Goal: Communication & Community: Answer question/provide support

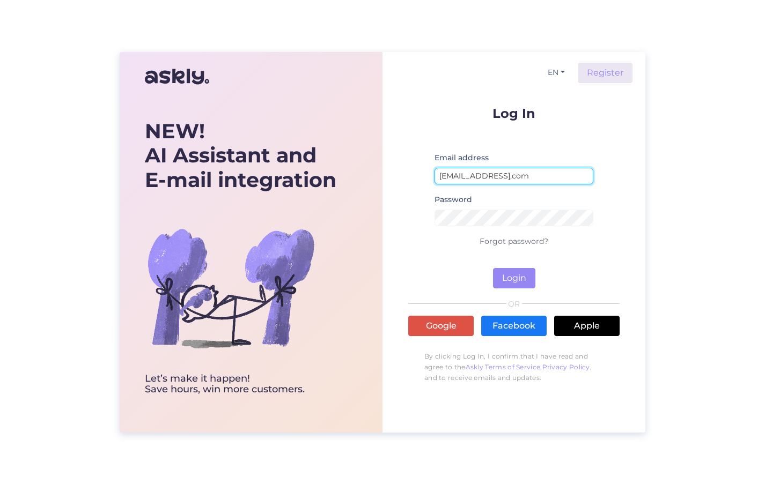
click at [509, 178] on input "[EMAIL_ADDRESS],com" at bounding box center [513, 176] width 159 height 17
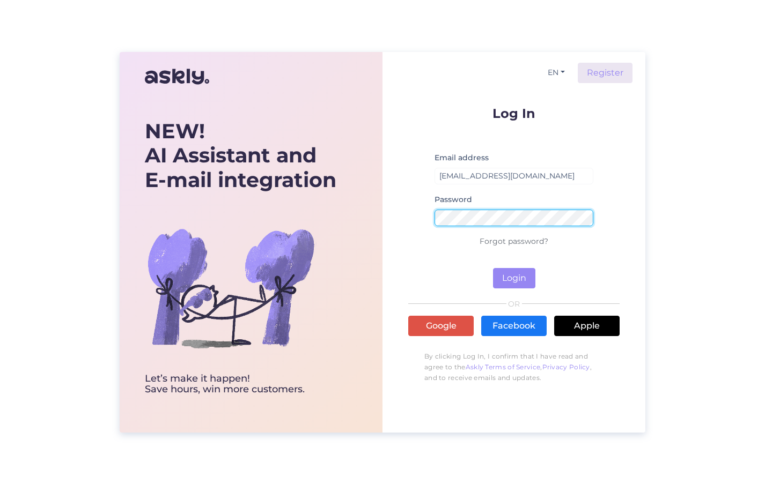
click at [514, 278] on button "Login" at bounding box center [514, 278] width 42 height 20
click at [403, 212] on div "EN Register Log In Email address [EMAIL_ADDRESS][DOMAIN_NAME] No such user Pass…" at bounding box center [513, 242] width 263 height 381
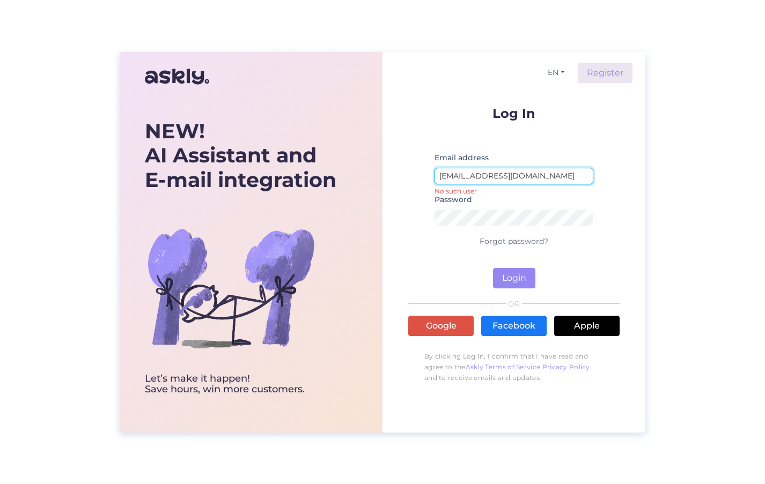
drag, startPoint x: 507, startPoint y: 176, endPoint x: 486, endPoint y: 176, distance: 20.9
click at [486, 176] on input "[EMAIL_ADDRESS][DOMAIN_NAME]" at bounding box center [513, 176] width 159 height 17
type input "[EMAIL_ADDRESS][DOMAIN_NAME]"
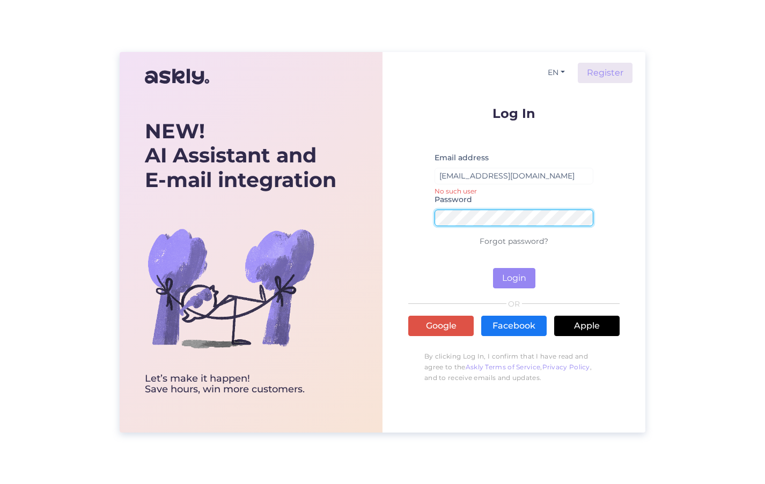
click at [391, 214] on div "EN Register Log In Email address [EMAIL_ADDRESS][DOMAIN_NAME] No such user Pass…" at bounding box center [513, 242] width 263 height 381
click at [514, 278] on button "Login" at bounding box center [514, 278] width 42 height 20
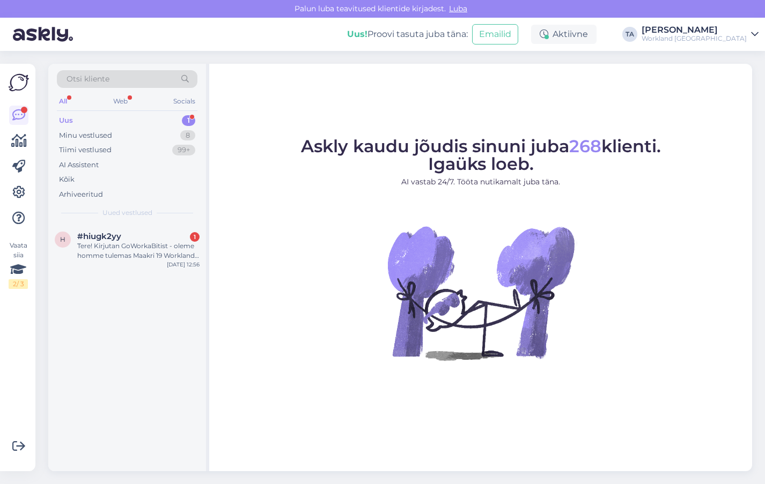
click at [175, 122] on div "Uus 1" at bounding box center [127, 120] width 140 height 15
click at [134, 120] on div "Uus 1" at bounding box center [127, 120] width 140 height 15
click at [131, 250] on div "Tere! Kirjutan GoWorkaBitist - oleme homme tulemas Maakri 19 Worklandi ja soovi…" at bounding box center [138, 250] width 122 height 19
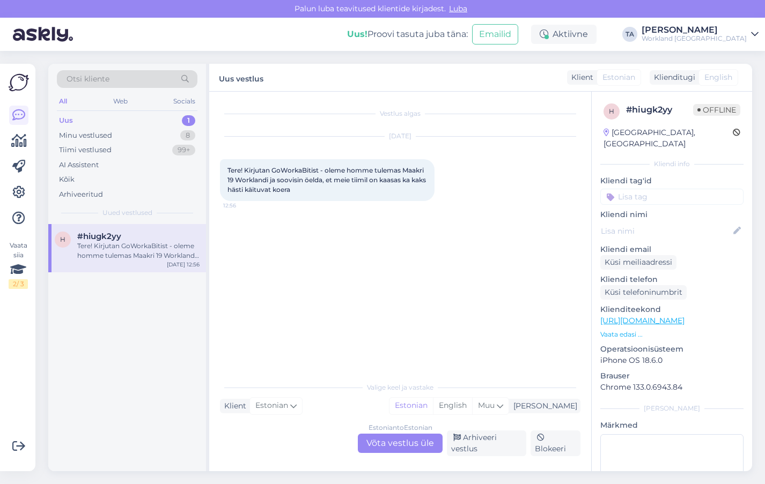
click at [390, 342] on div "Vestlus algas [DATE] Tere! Kirjutan GoWorkaBitist - oleme homme tulemas Maakri …" at bounding box center [405, 234] width 370 height 264
click at [293, 437] on div "Estonian to Estonian Võta vestlus üle Arhiveeri vestlus Blokeeri" at bounding box center [400, 444] width 360 height 26
click at [394, 445] on div "Estonian to Estonian Võta vestlus üle" at bounding box center [400, 443] width 85 height 19
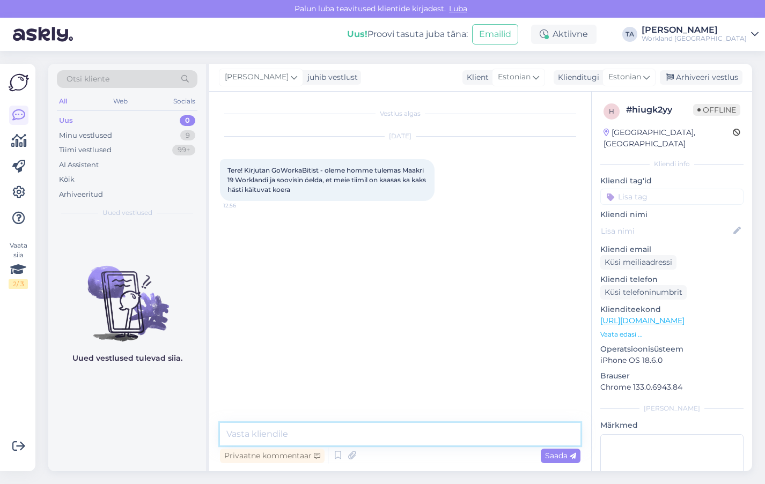
click at [373, 440] on textarea at bounding box center [400, 434] width 360 height 23
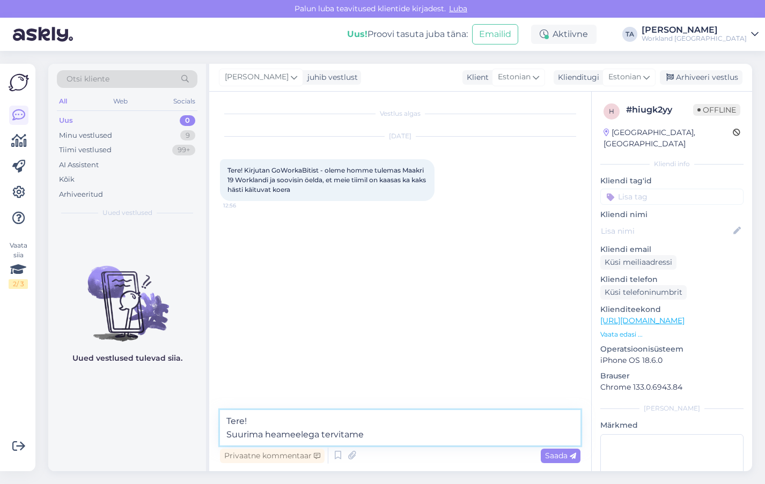
click at [401, 429] on textarea "Tere! Suurima heameelega tervitame" at bounding box center [400, 427] width 360 height 35
click at [502, 437] on textarea "Tere! Suurima heameelega tervitame teie tiimi neijajalgseid liikmeid" at bounding box center [400, 427] width 360 height 35
click at [405, 437] on textarea "Tere! Suurima heameelega tervitame teie tiimi neijajalgseid liikmeid" at bounding box center [400, 427] width 360 height 35
click at [569, 437] on textarea "Tere! Suurima heameelega tervitame teie tiimi hästi käituvaid neijajalgseid lii…" at bounding box center [400, 427] width 360 height 35
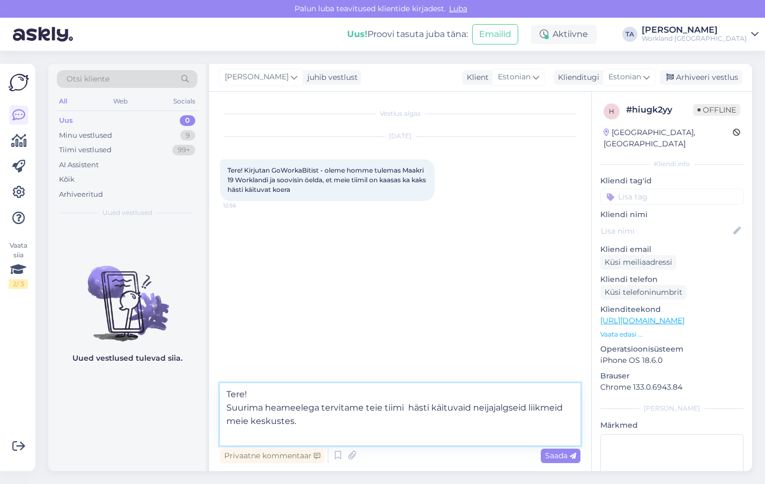
click at [352, 389] on textarea "Tere! Suurima heameelega tervitame teie tiimi hästi käituvaid neijajalgseid lii…" at bounding box center [400, 414] width 360 height 62
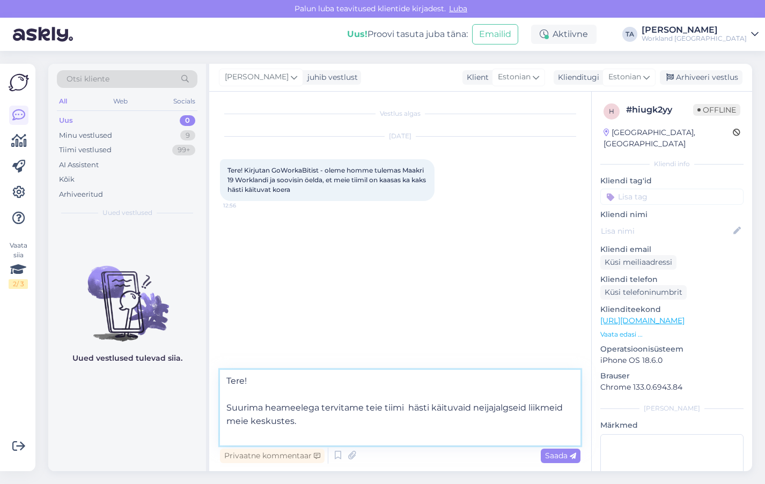
click at [340, 421] on textarea "Tere! Suurima heameelega tervitame teie tiimi hästi käituvaid neijajalgseid lii…" at bounding box center [400, 408] width 360 height 76
click at [304, 395] on textarea "Tere! Suurima heameelega tervitame teie tiimi hästi käituvaid neijajalgseid lii…" at bounding box center [400, 408] width 360 height 76
click at [321, 424] on textarea "Tere! Suurima heameelega tervitame teie tiimi hästi käituvaid neijajalgseid lii…" at bounding box center [400, 408] width 360 height 76
click at [370, 423] on textarea "Tere! Suurima heameelega tervitame teie tiimi hästi käituvaid neijajalgseid lii…" at bounding box center [400, 408] width 360 height 76
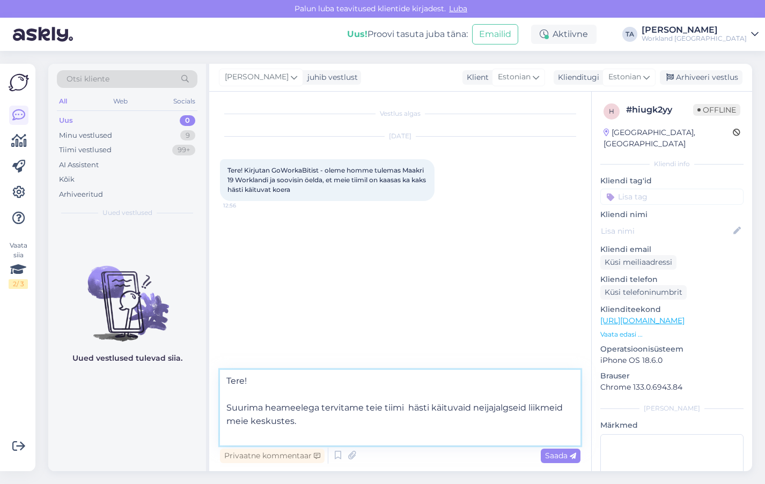
click at [326, 424] on textarea "Tere! Suurima heameelega tervitame teie tiimi hästi käituvaid neijajalgseid lii…" at bounding box center [400, 408] width 360 height 76
click at [325, 419] on textarea "Tere! Suurima heameelega tervitame teie tiimi hästi käituvaid neijajalgseid lii…" at bounding box center [400, 408] width 360 height 76
click at [429, 377] on textarea "Tere! Suurima heameelega tervitame teie tiimi hästi käituvaid neijajalgseid lii…" at bounding box center [400, 408] width 360 height 76
click at [400, 423] on textarea "Tere! Suurima heameelega tervitame teie tiimi hästi käituvaid neijajalgseid lii…" at bounding box center [400, 408] width 360 height 76
click at [448, 391] on textarea "Tere! Suurima heameelega tervitame teie tiimi hästi käituvaid neijajalgseid lii…" at bounding box center [400, 408] width 360 height 76
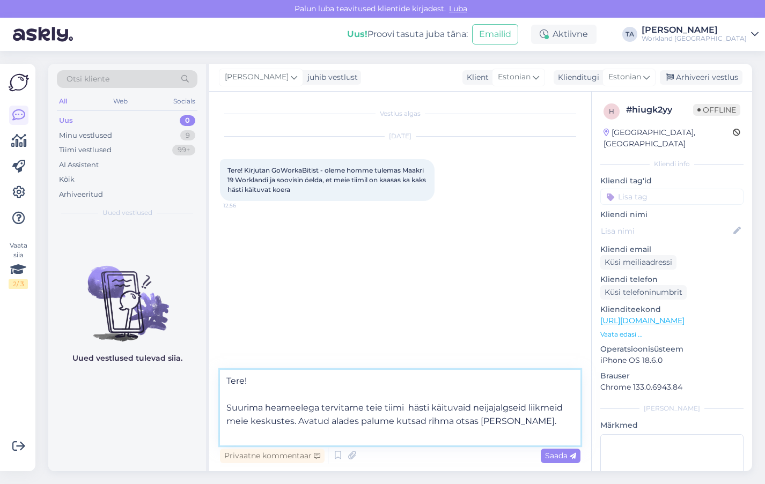
click at [408, 412] on textarea "Tere! Suurima heameelega tervitame teie tiimi hästi käituvaid neijajalgseid lii…" at bounding box center [400, 408] width 360 height 76
click at [464, 392] on textarea "Tere! Suurima heameelega tervitame teie tiimi hästi käituvaid neijajalgseid lii…" at bounding box center [400, 408] width 360 height 76
click at [533, 422] on textarea "Tere! Suurima heameelega tervitame teie tiimi hästi käituvaid neijajalgseid lii…" at bounding box center [400, 408] width 360 height 76
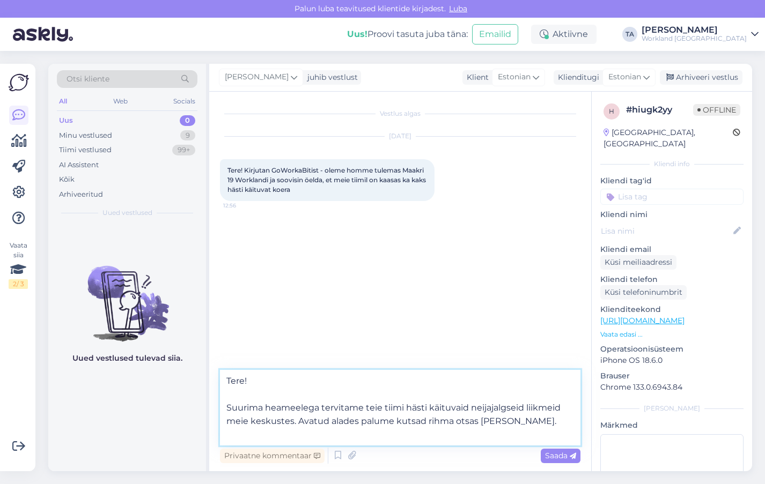
click at [533, 422] on textarea "Tere! Suurima heameelega tervitame teie tiimi hästi käituvaid neijajalgseid lii…" at bounding box center [400, 408] width 360 height 76
click at [356, 422] on textarea "Tere! Suurima heameelega tervitame teie tiimi hästi käituvaid neijajalgseid lii…" at bounding box center [400, 408] width 360 height 76
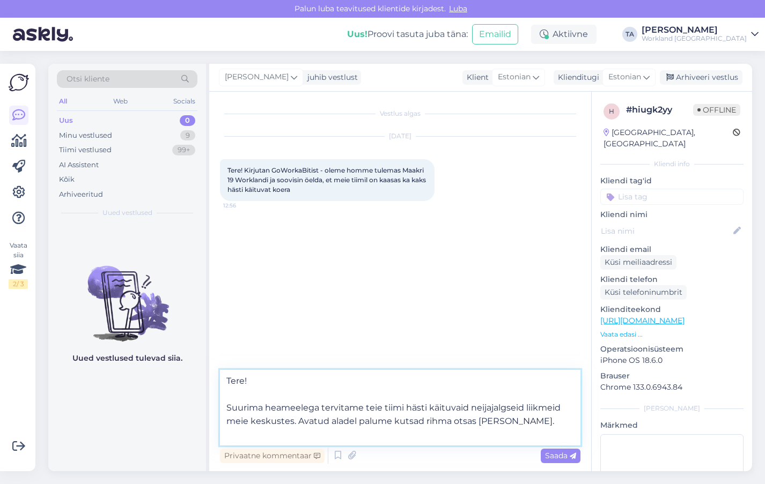
click at [531, 425] on textarea "Tere! Suurima heameelega tervitame teie tiimi hästi käituvaid neijajalgseid lii…" at bounding box center [400, 408] width 360 height 76
type textarea "Tere! Suurima heameelega tervitame teie tiimi hästi käituvaid neijajalgseid lii…"
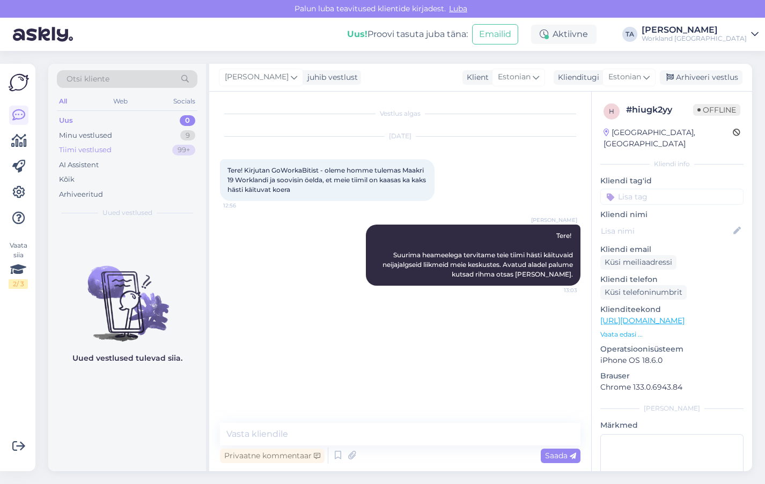
click at [116, 147] on div "Tiimi vestlused 99+" at bounding box center [127, 150] width 140 height 15
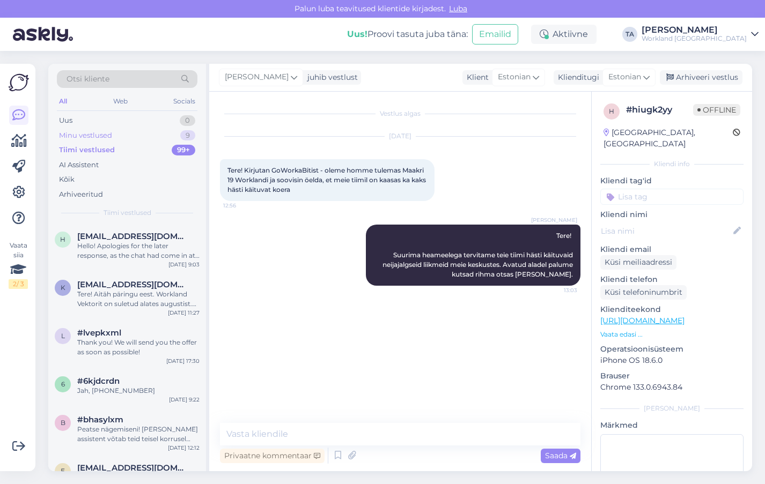
click at [103, 136] on div "Minu vestlused" at bounding box center [85, 135] width 53 height 11
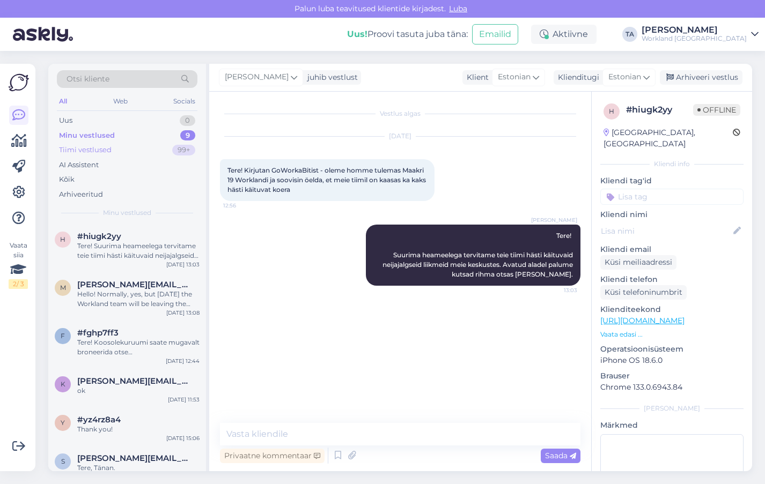
click at [103, 153] on div "Tiimi vestlused" at bounding box center [85, 150] width 53 height 11
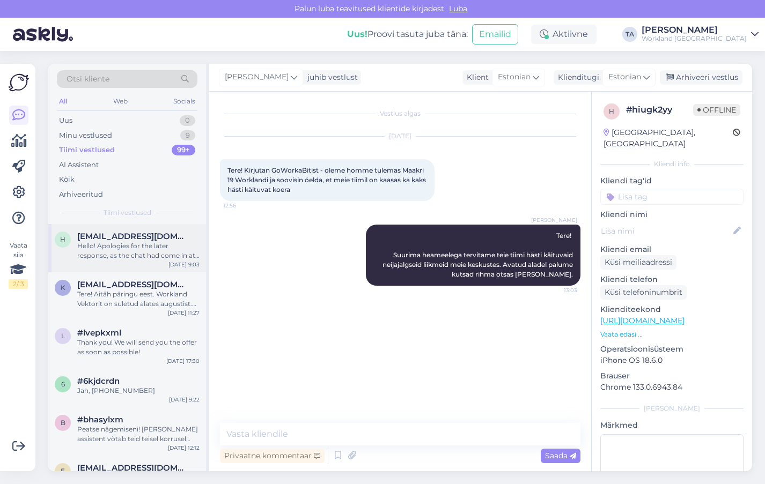
click at [143, 254] on div "Hello! Apologies for the later response, as the chat had come in at a time when…" at bounding box center [138, 250] width 122 height 19
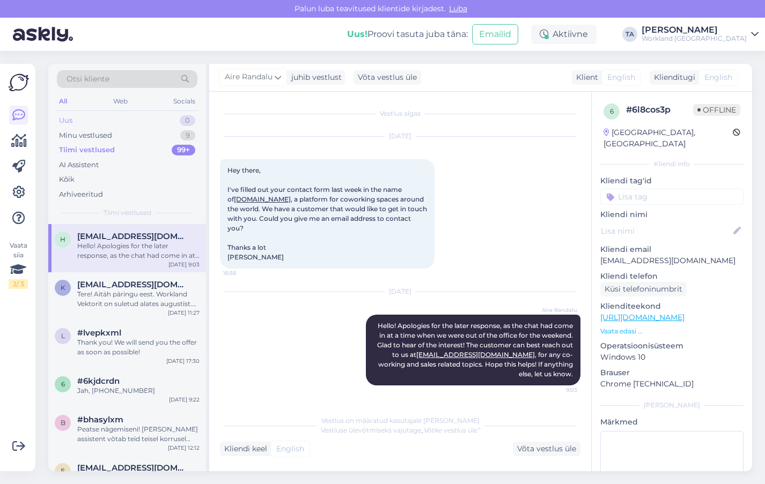
click at [102, 121] on div "Uus 0" at bounding box center [127, 120] width 140 height 15
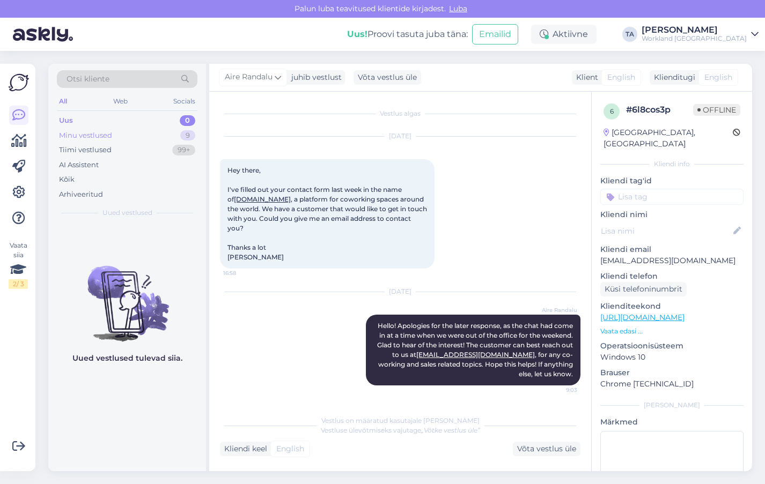
click at [83, 138] on div "Minu vestlused" at bounding box center [85, 135] width 53 height 11
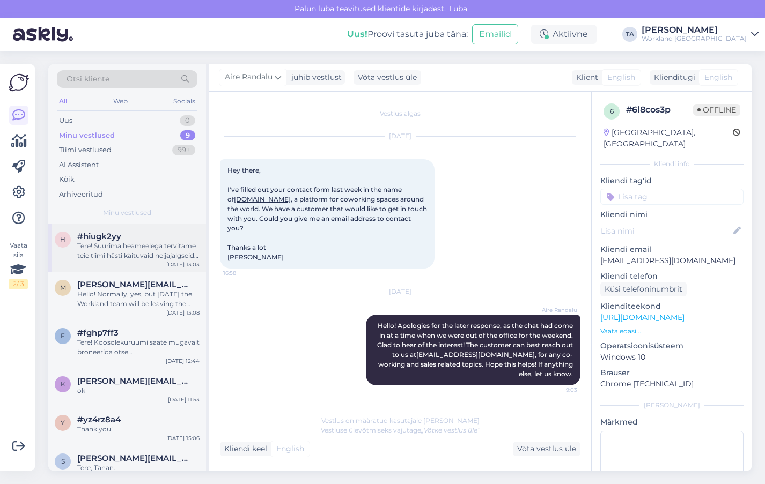
click at [158, 236] on div "#hiugk2yy" at bounding box center [138, 237] width 122 height 10
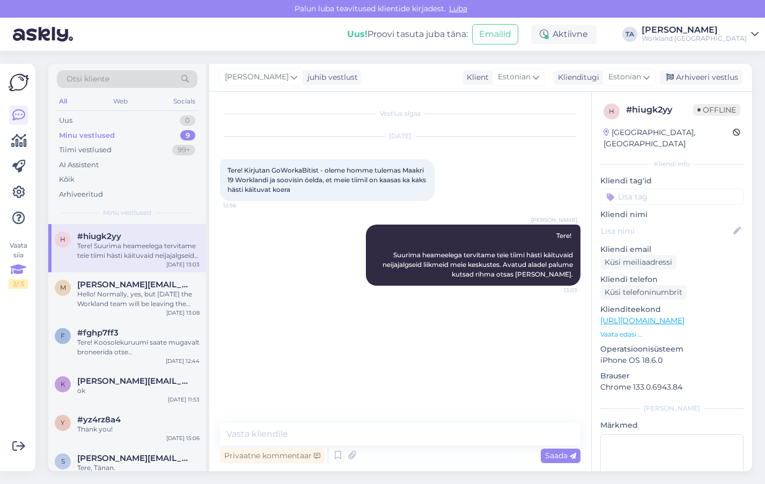
click at [13, 282] on div "2 / 3" at bounding box center [18, 284] width 19 height 10
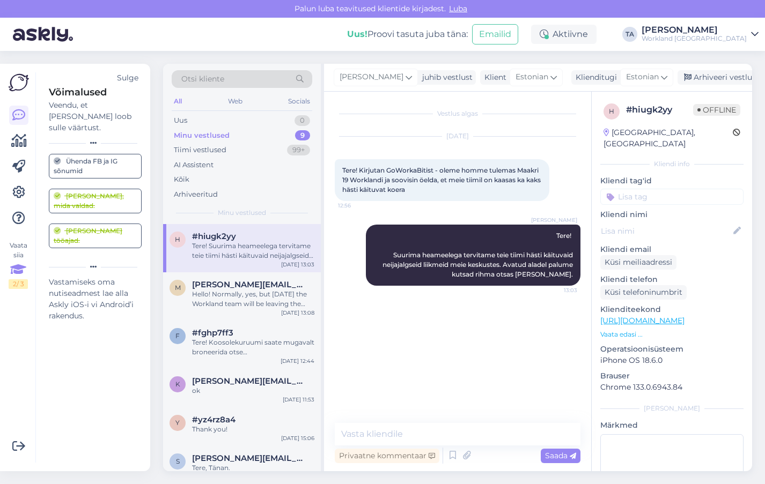
click at [20, 86] on img at bounding box center [19, 82] width 20 height 20
click at [106, 369] on div "Võimalused Veendu, et Askly loob sulle väärtust. Sulge Ühenda FB ja IG sõnumid …" at bounding box center [88, 267] width 106 height 390
click at [387, 403] on div "Vestlus algas [DATE] Tere! Kirjutan GoWorkaBitist - oleme homme tulemas Maakri …" at bounding box center [462, 257] width 255 height 311
